Goal: Navigation & Orientation: Find specific page/section

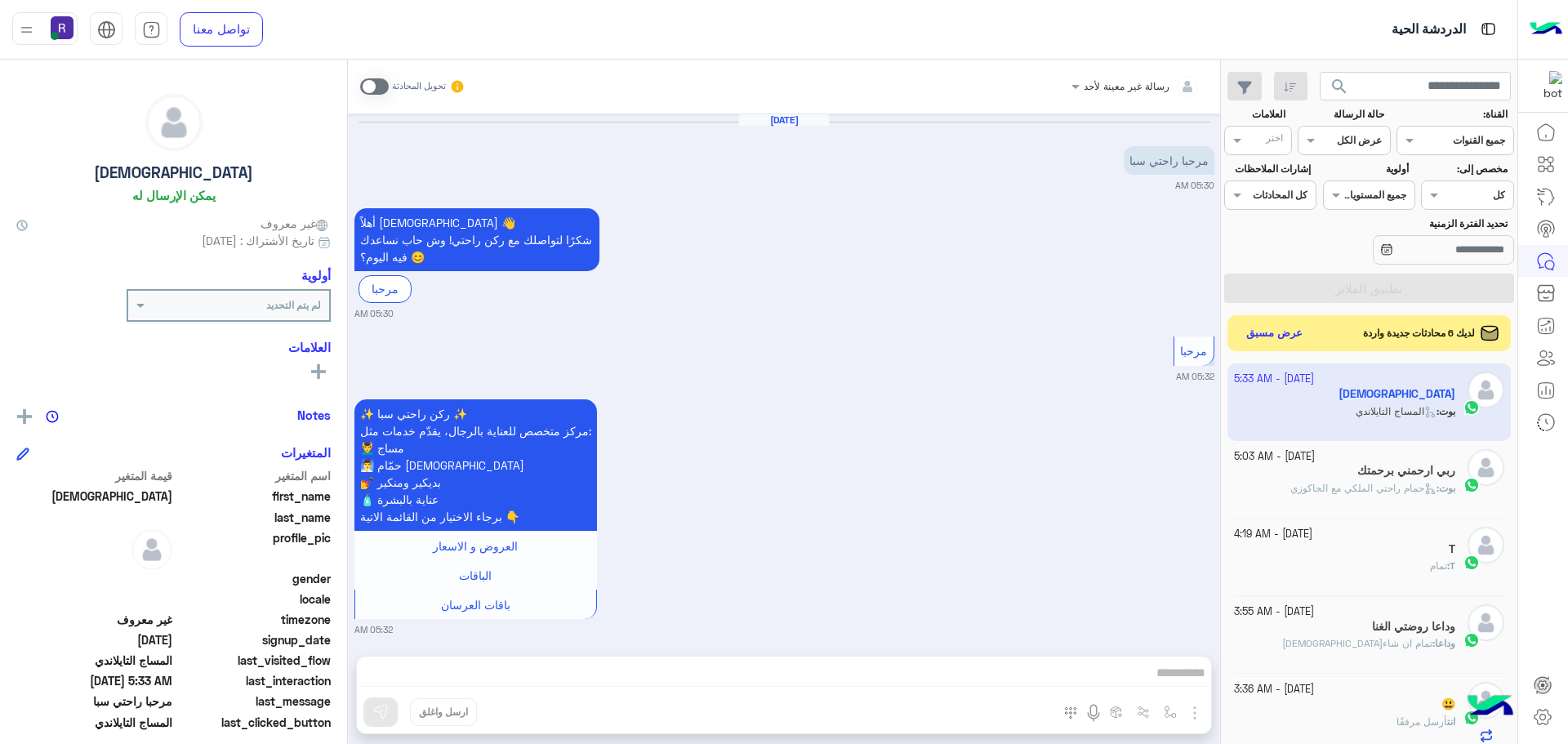
scroll to position [616, 0]
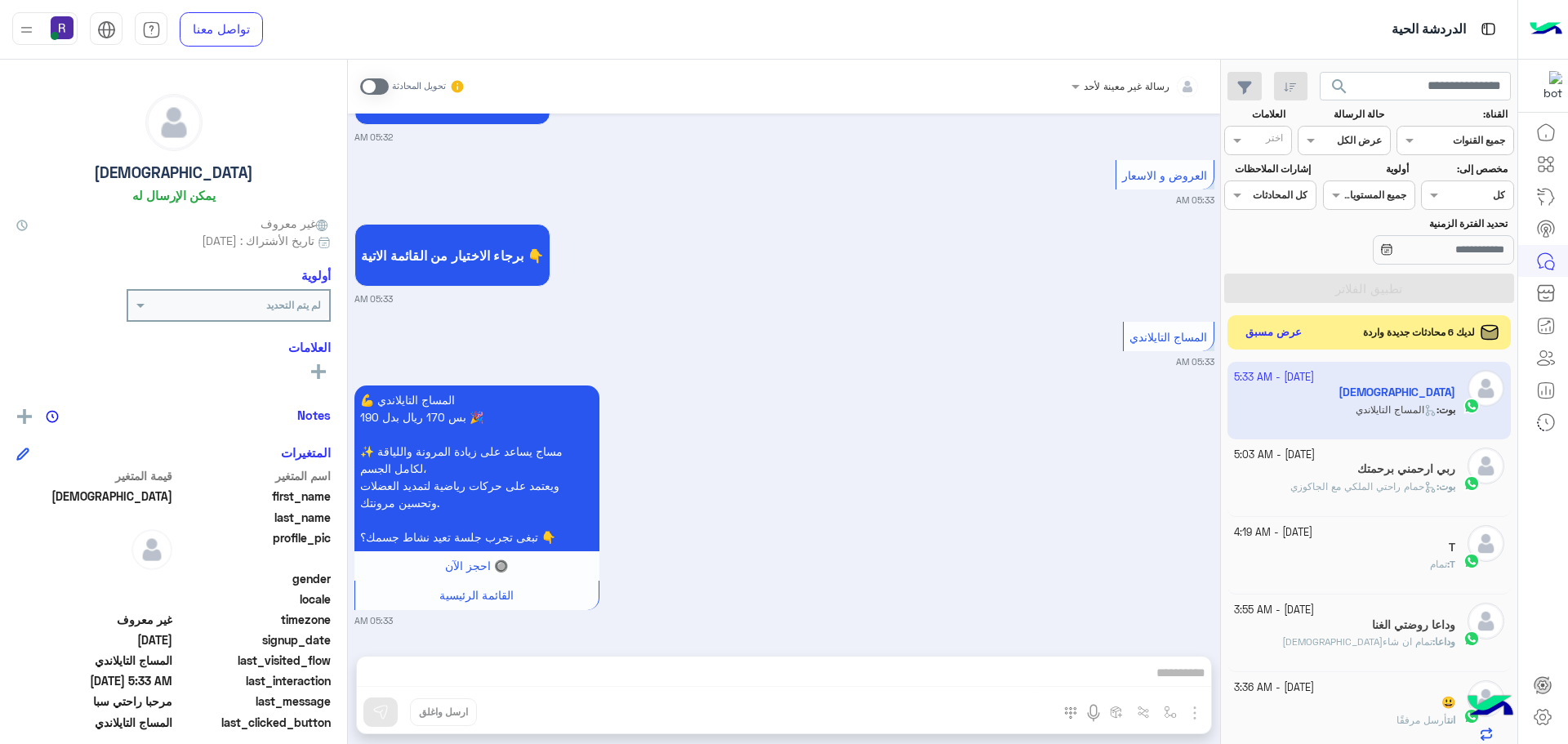
click at [1273, 330] on button "عرض مسبق" at bounding box center [1274, 333] width 69 height 22
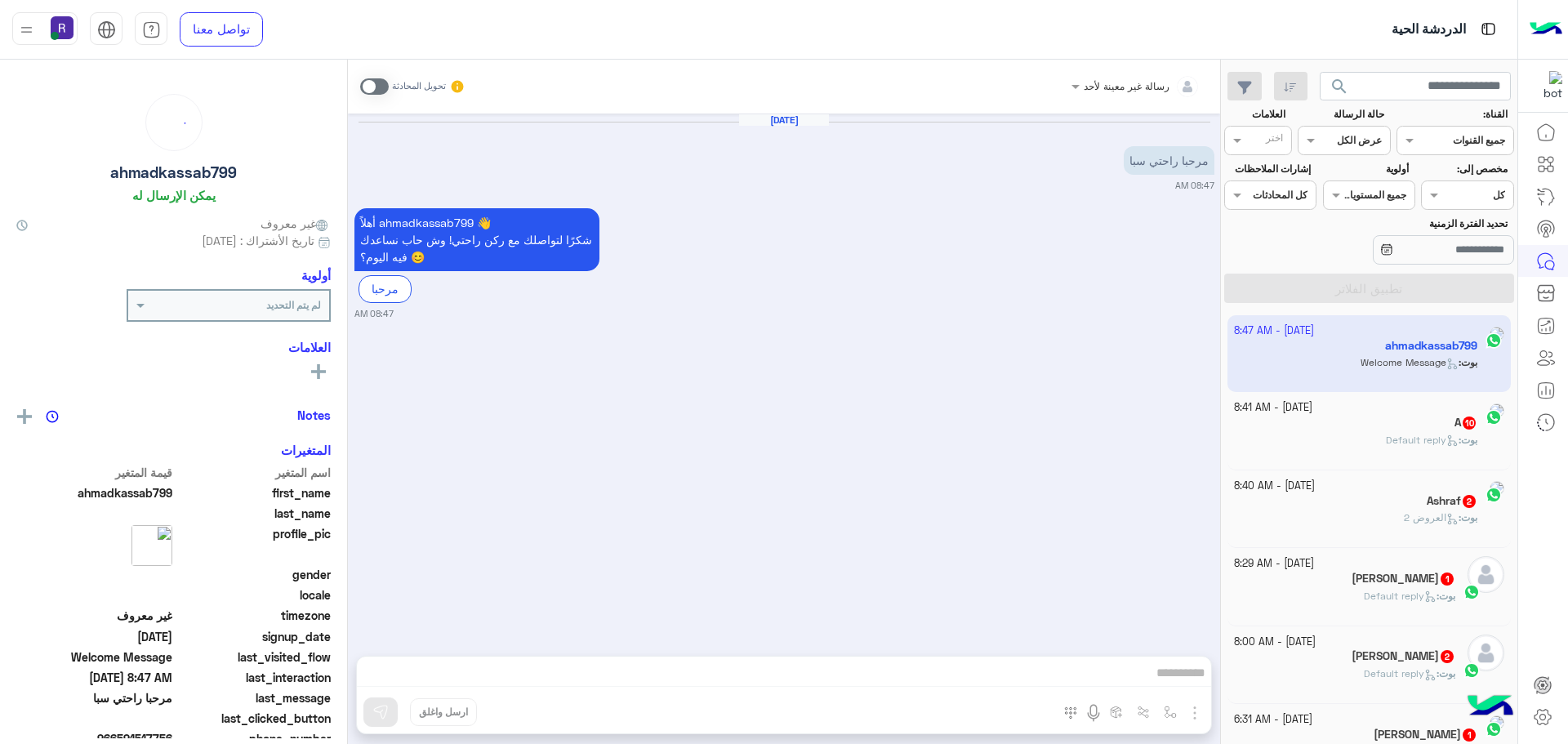
click at [1385, 435] on span "[PERSON_NAME] : Default reply" at bounding box center [1431, 439] width 92 height 12
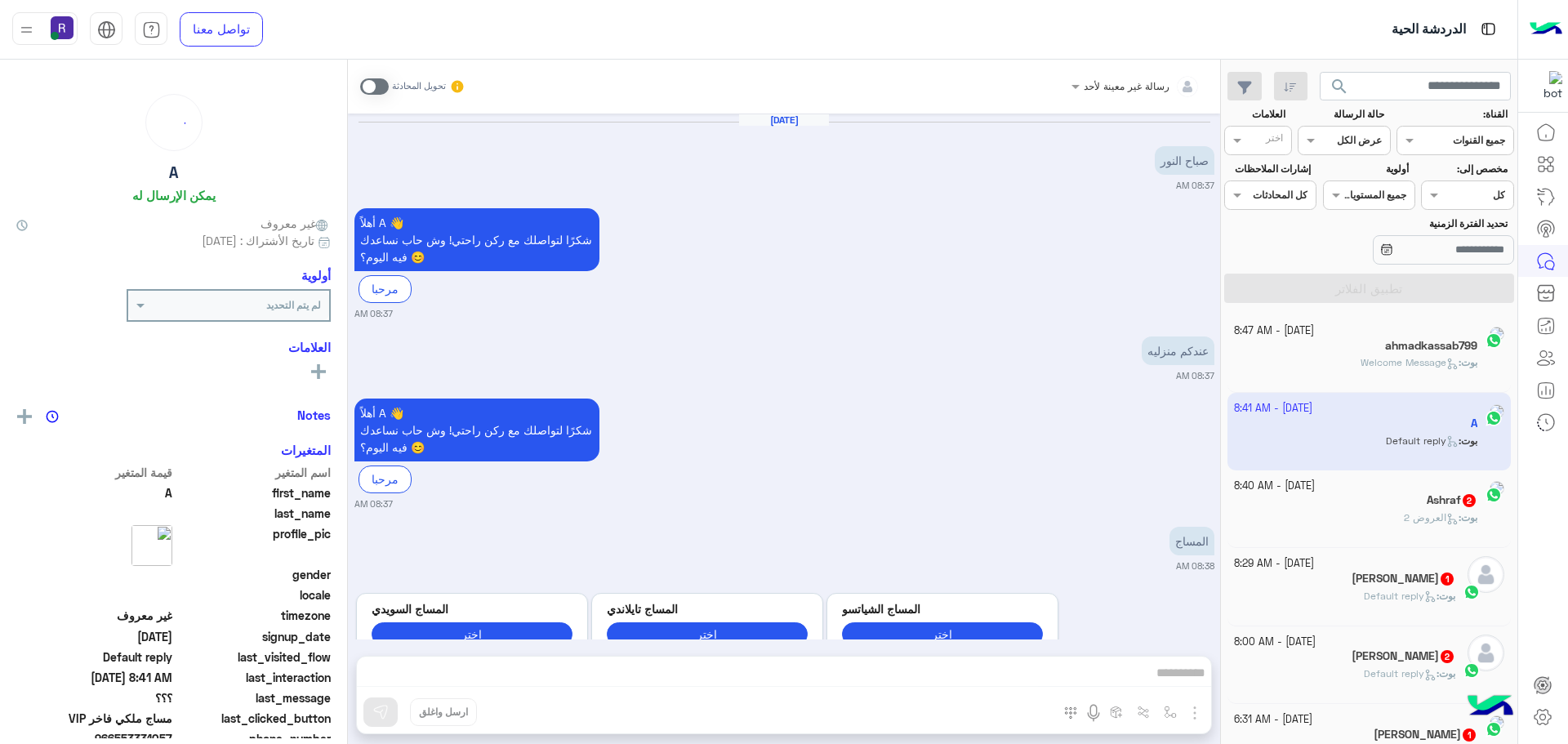
scroll to position [1970, 0]
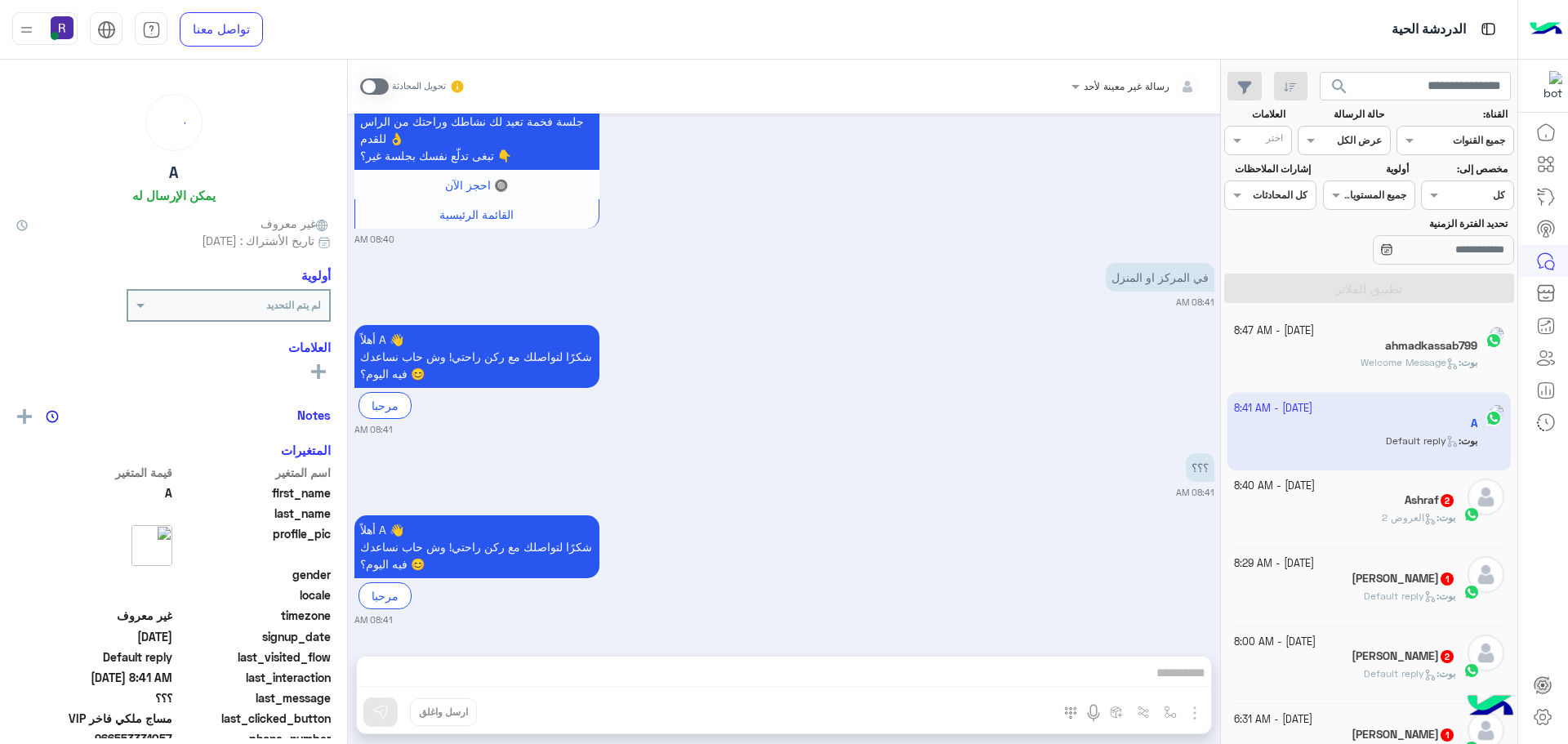
click at [1362, 533] on div "بوت : العروض 2" at bounding box center [1344, 524] width 223 height 29
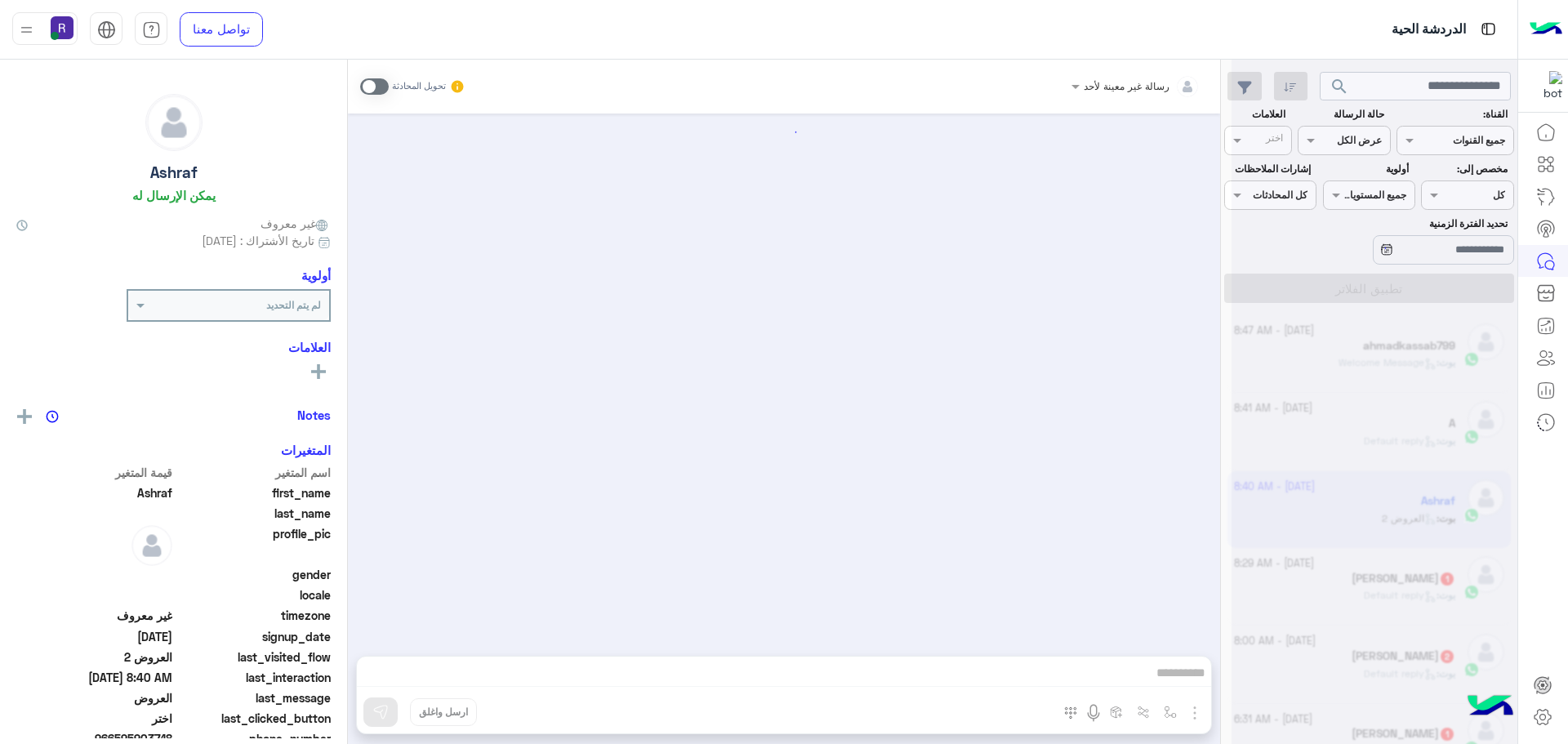
scroll to position [2357, 0]
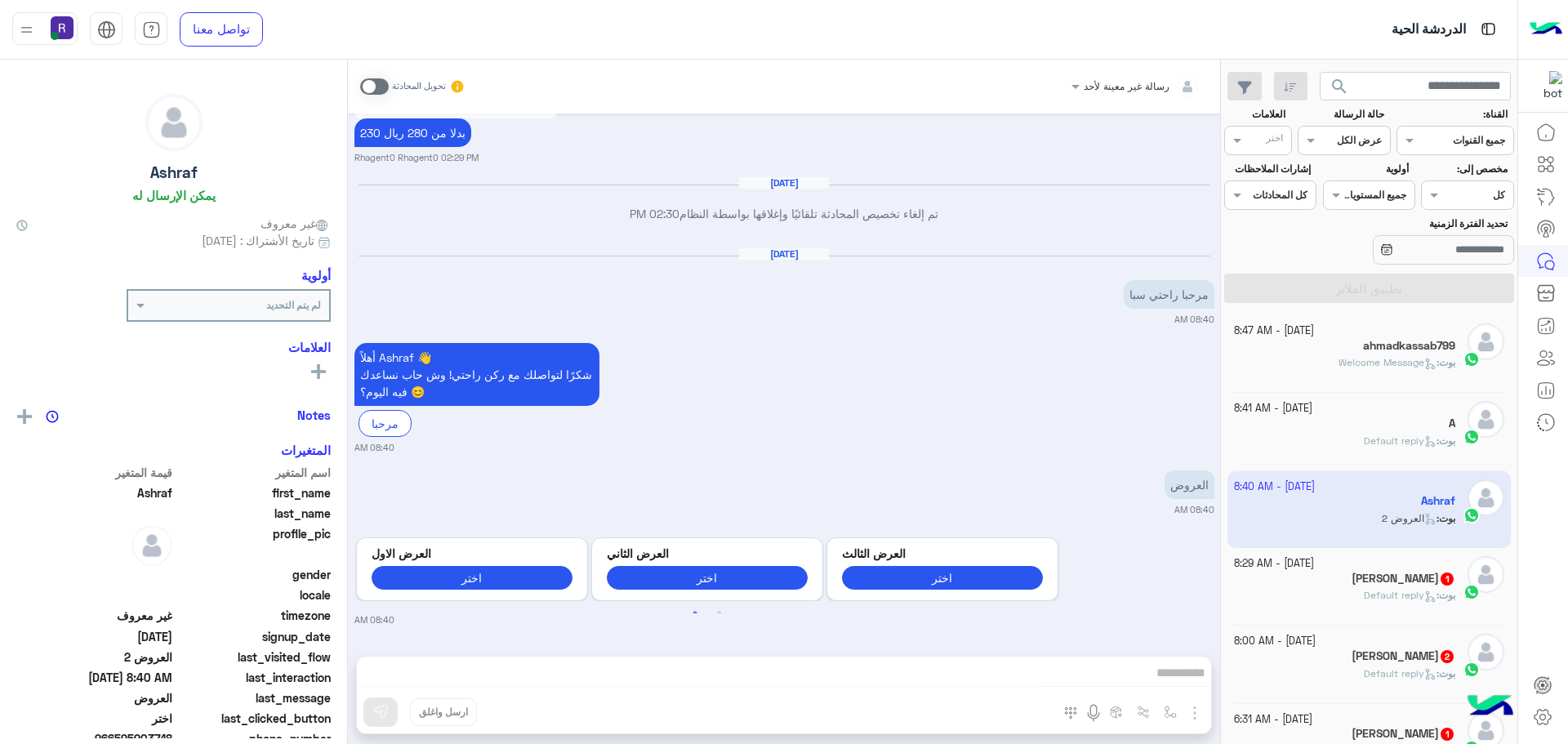
click at [1356, 582] on h5 "[PERSON_NAME] 1" at bounding box center [1403, 579] width 104 height 14
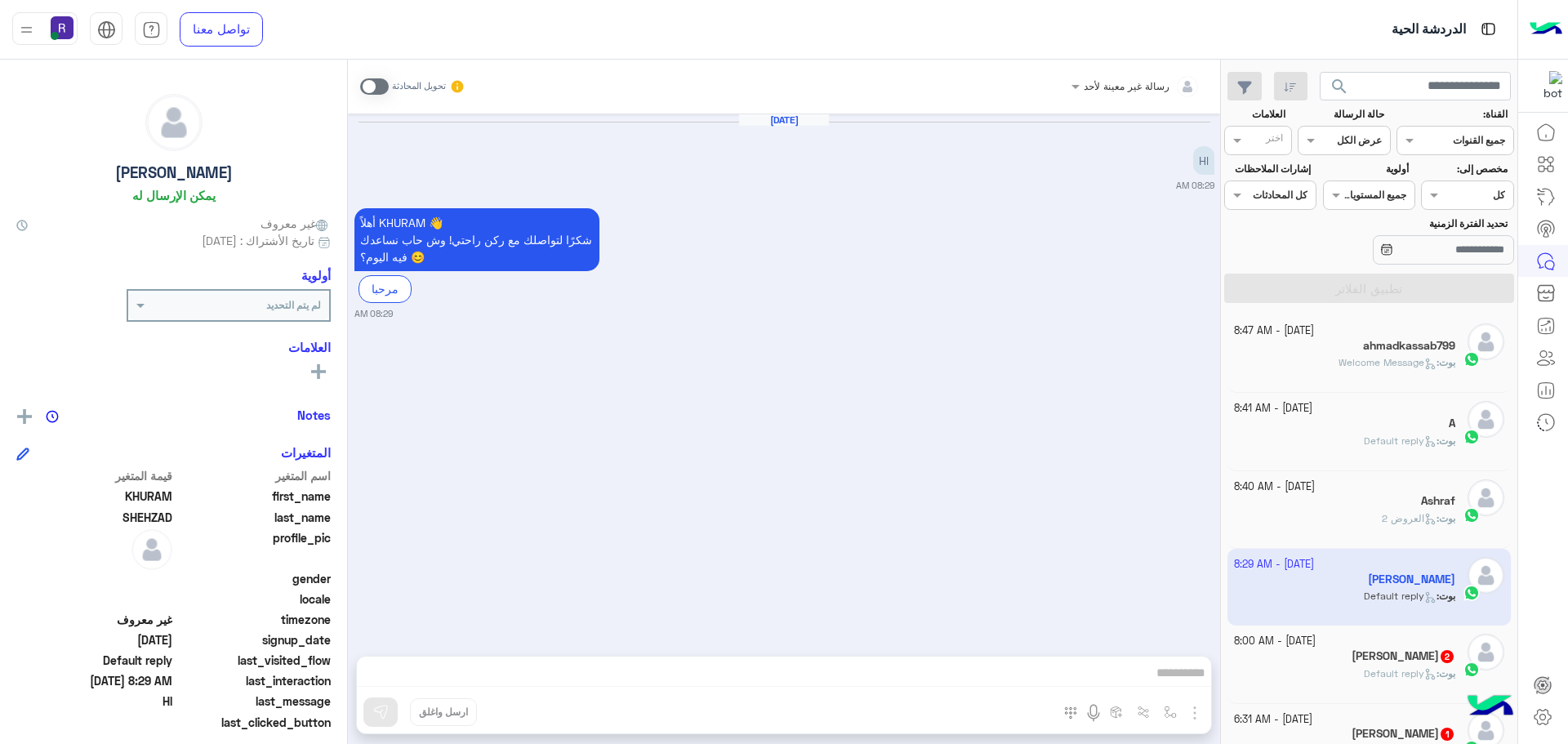
scroll to position [82, 0]
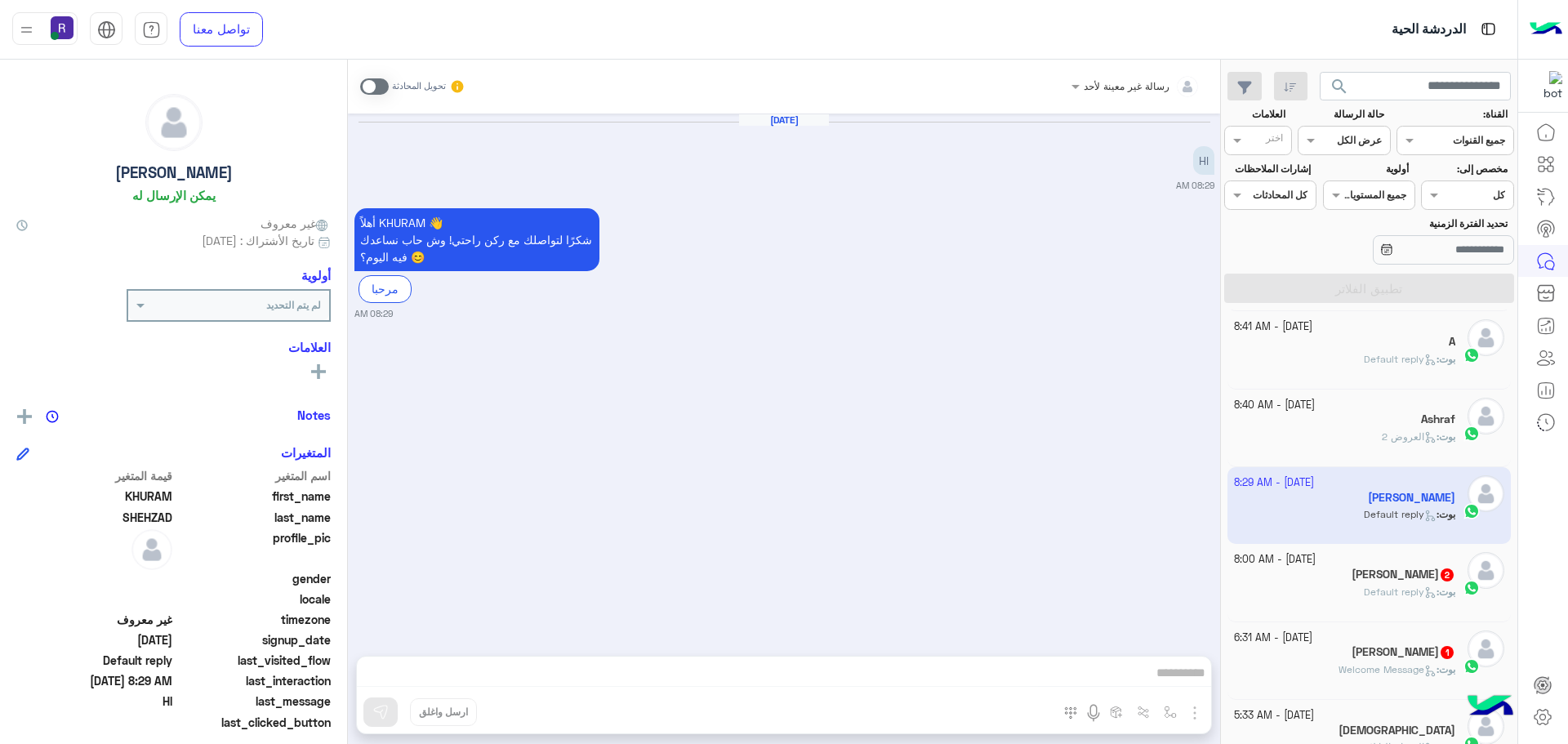
click at [1363, 654] on div "[PERSON_NAME] 1" at bounding box center [1344, 653] width 223 height 17
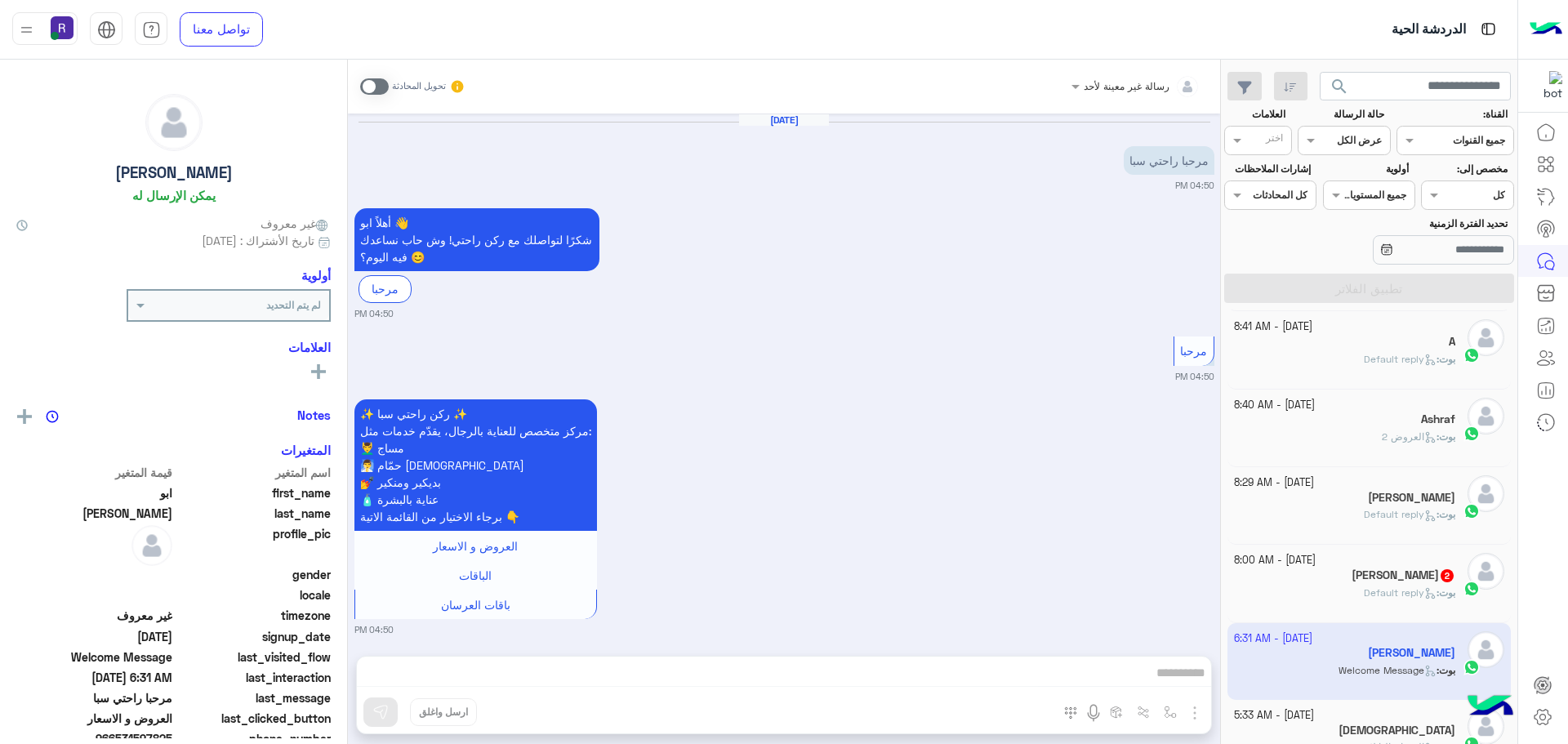
scroll to position [597, 0]
